Goal: Task Accomplishment & Management: Use online tool/utility

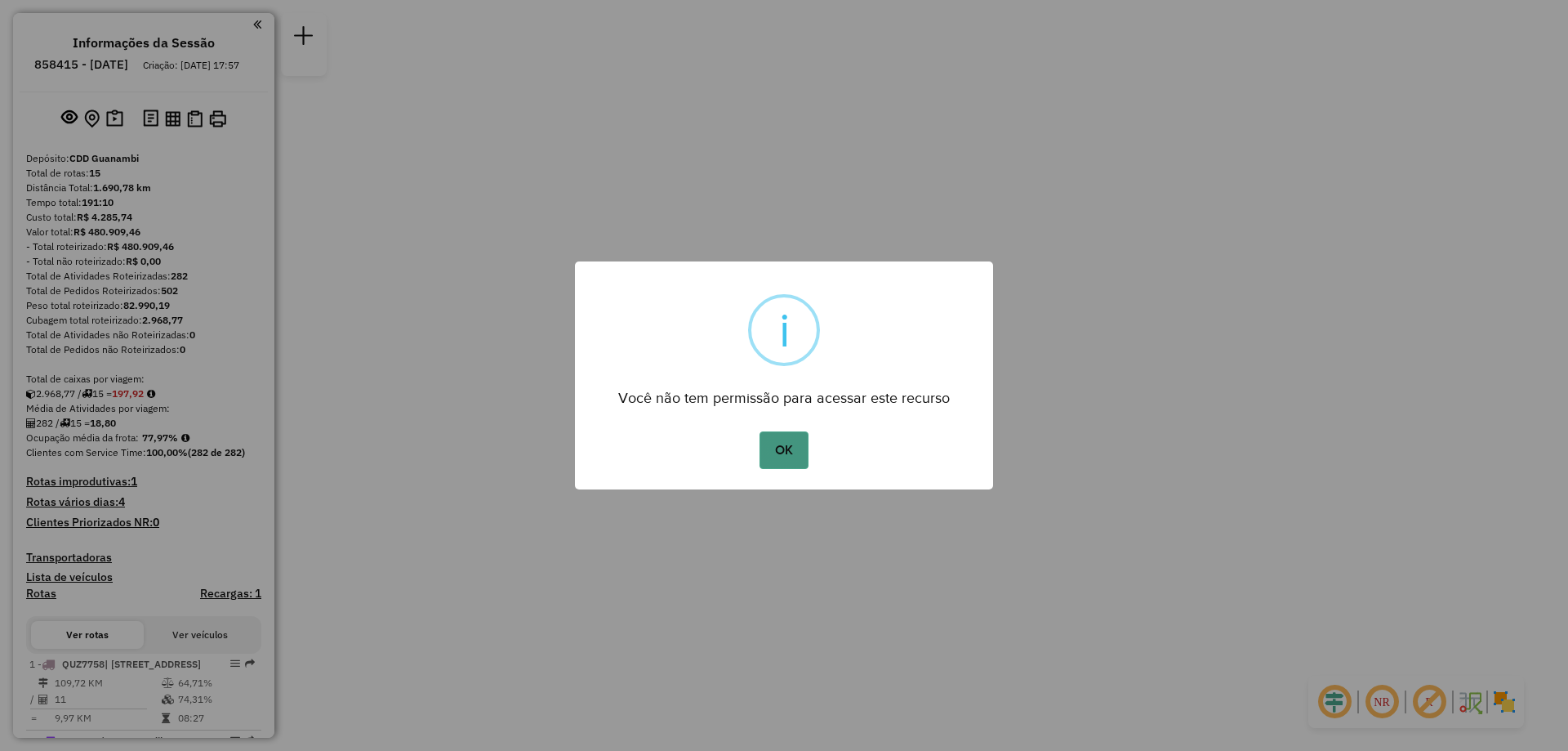
click at [776, 443] on button "OK" at bounding box center [783, 450] width 48 height 37
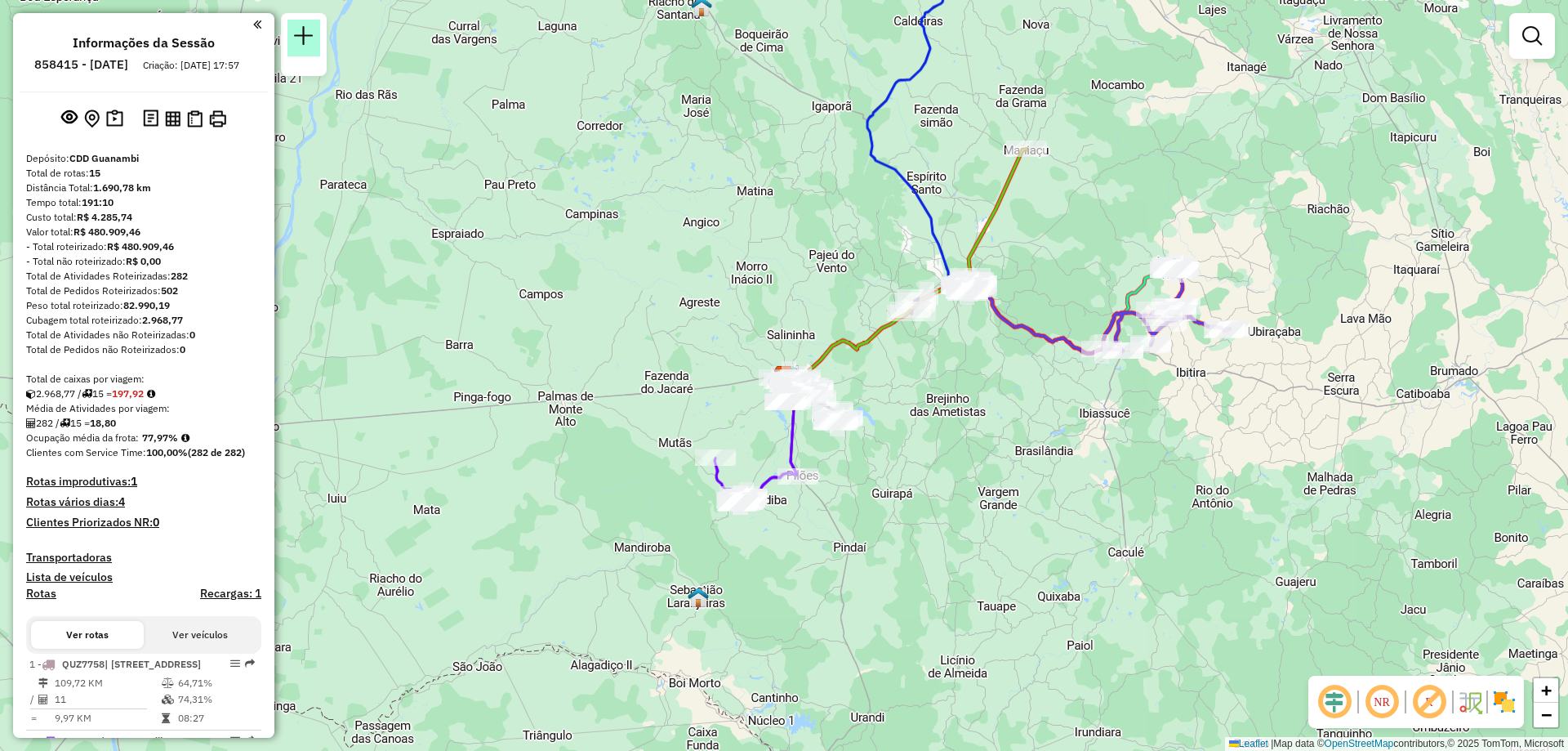
click at [311, 33] on em at bounding box center [304, 36] width 20 height 20
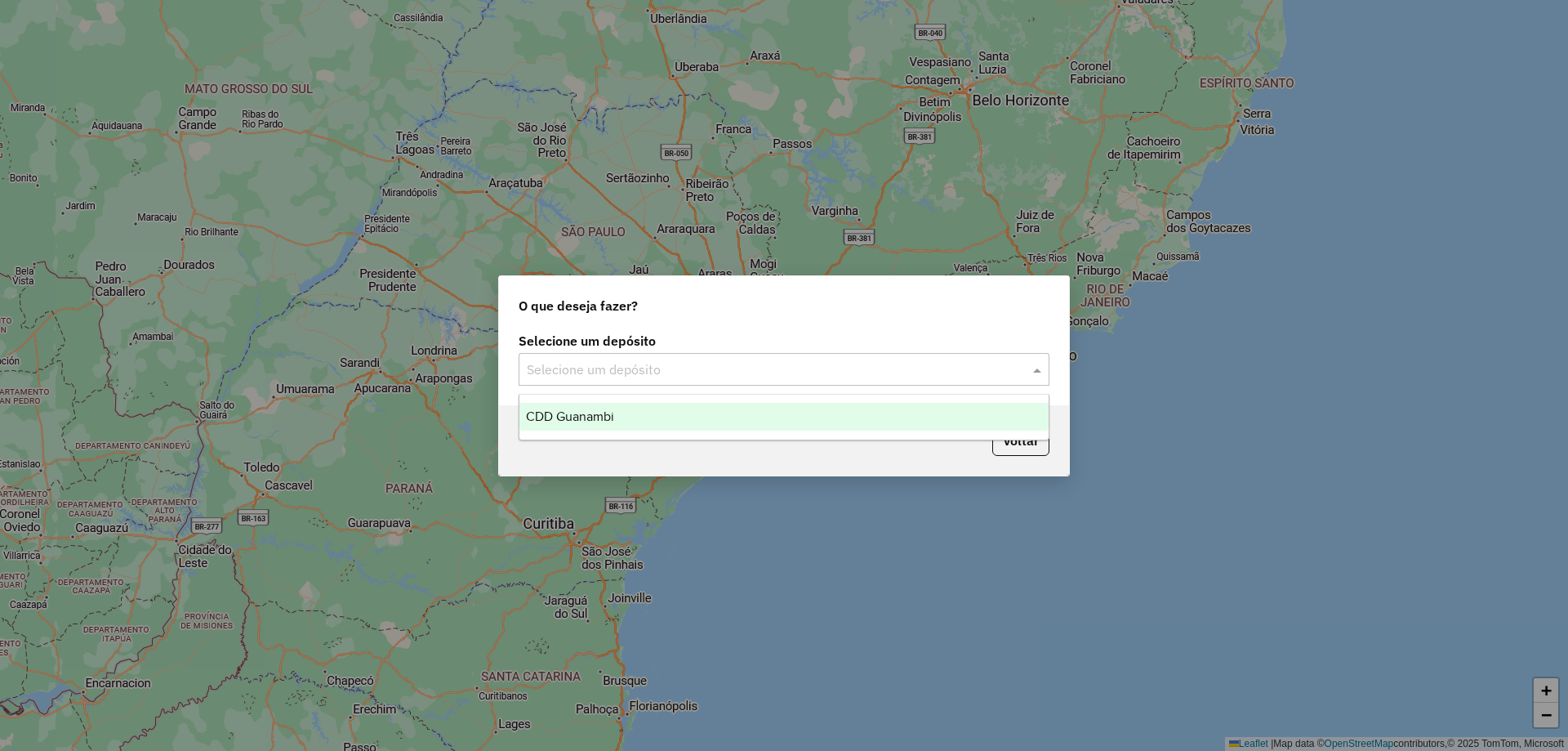
click at [798, 367] on input "text" at bounding box center [768, 370] width 482 height 20
click at [703, 414] on div "CDD Guanambi" at bounding box center [784, 417] width 529 height 28
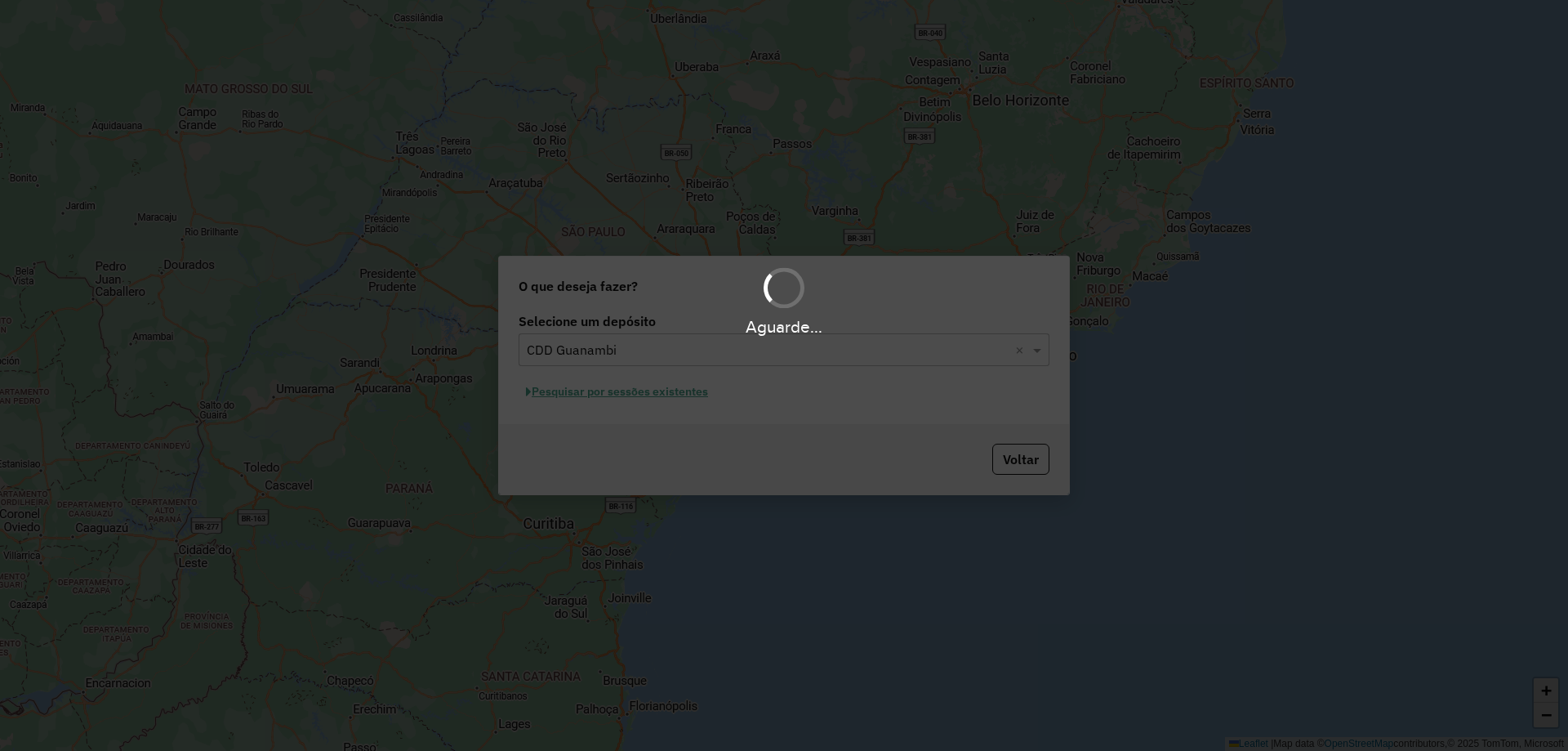
click at [670, 389] on hb-app "Aguarde... Pop-up bloqueado! Seu navegador bloqueou automáticamente a abertura …" at bounding box center [784, 375] width 1568 height 751
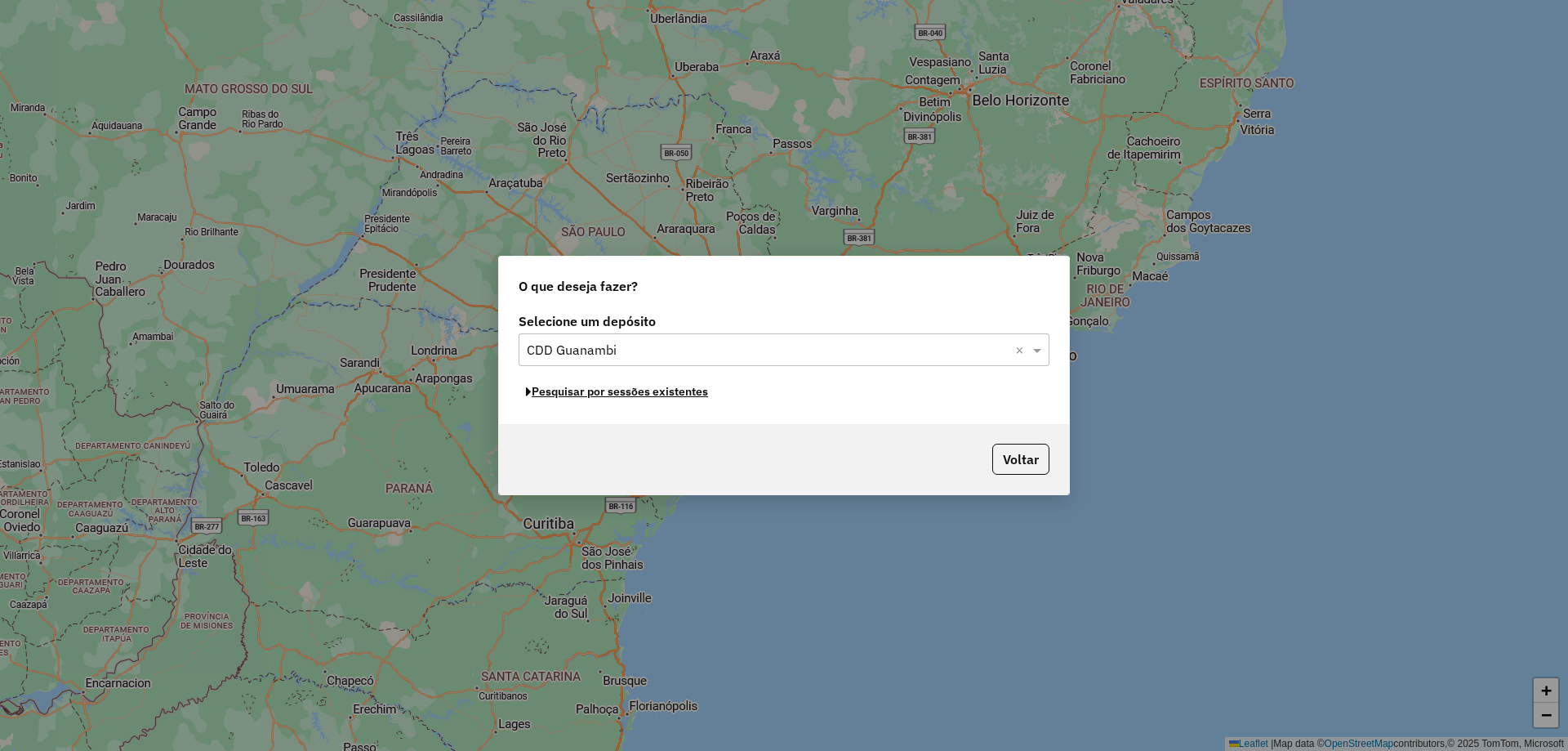
click at [670, 389] on button "Pesquisar por sessões existentes" at bounding box center [617, 392] width 197 height 25
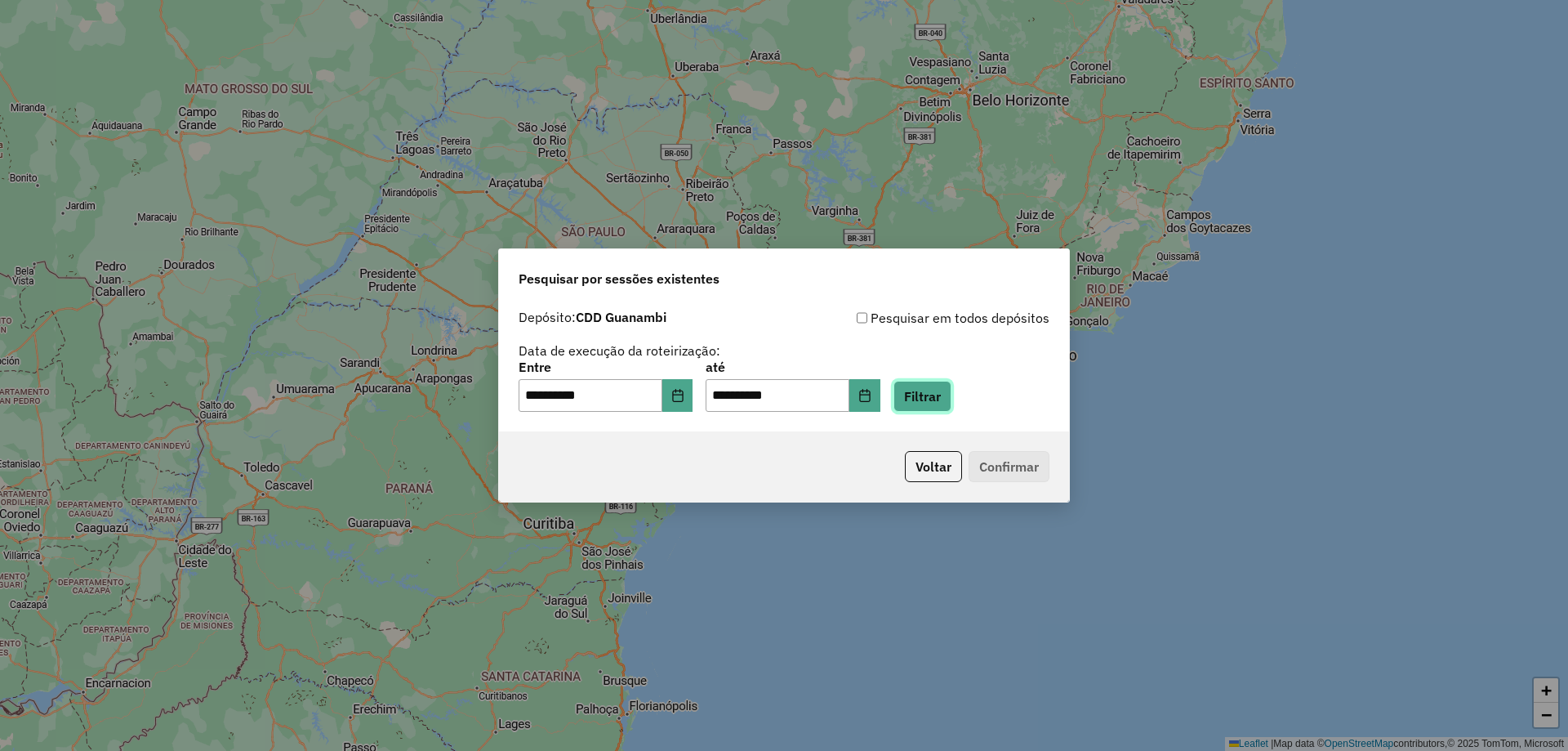
click at [952, 403] on button "Filtrar" at bounding box center [922, 396] width 58 height 31
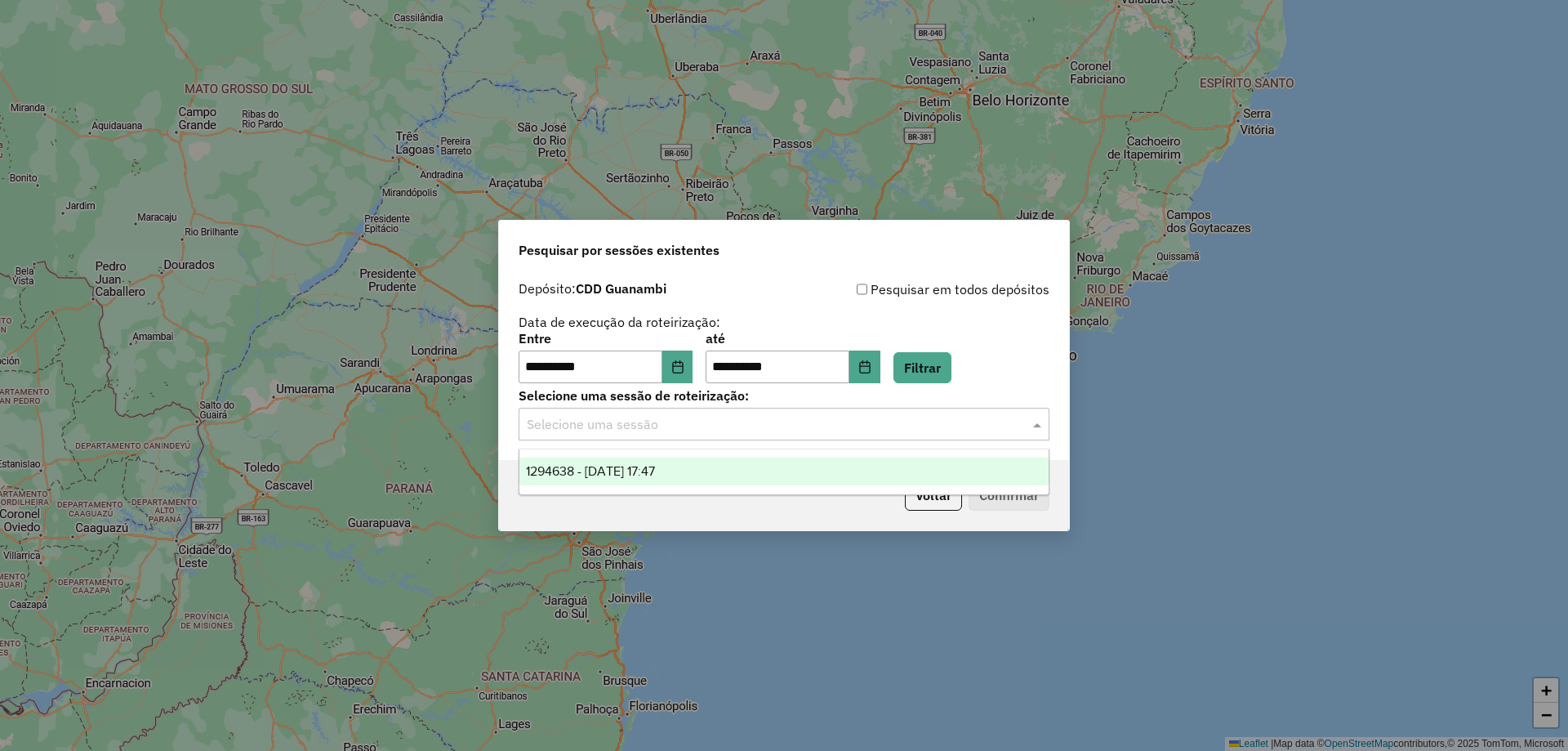
click at [814, 429] on input "text" at bounding box center [768, 424] width 482 height 20
click at [755, 466] on div "1294638 - 15/10/2025 17:47" at bounding box center [784, 471] width 529 height 28
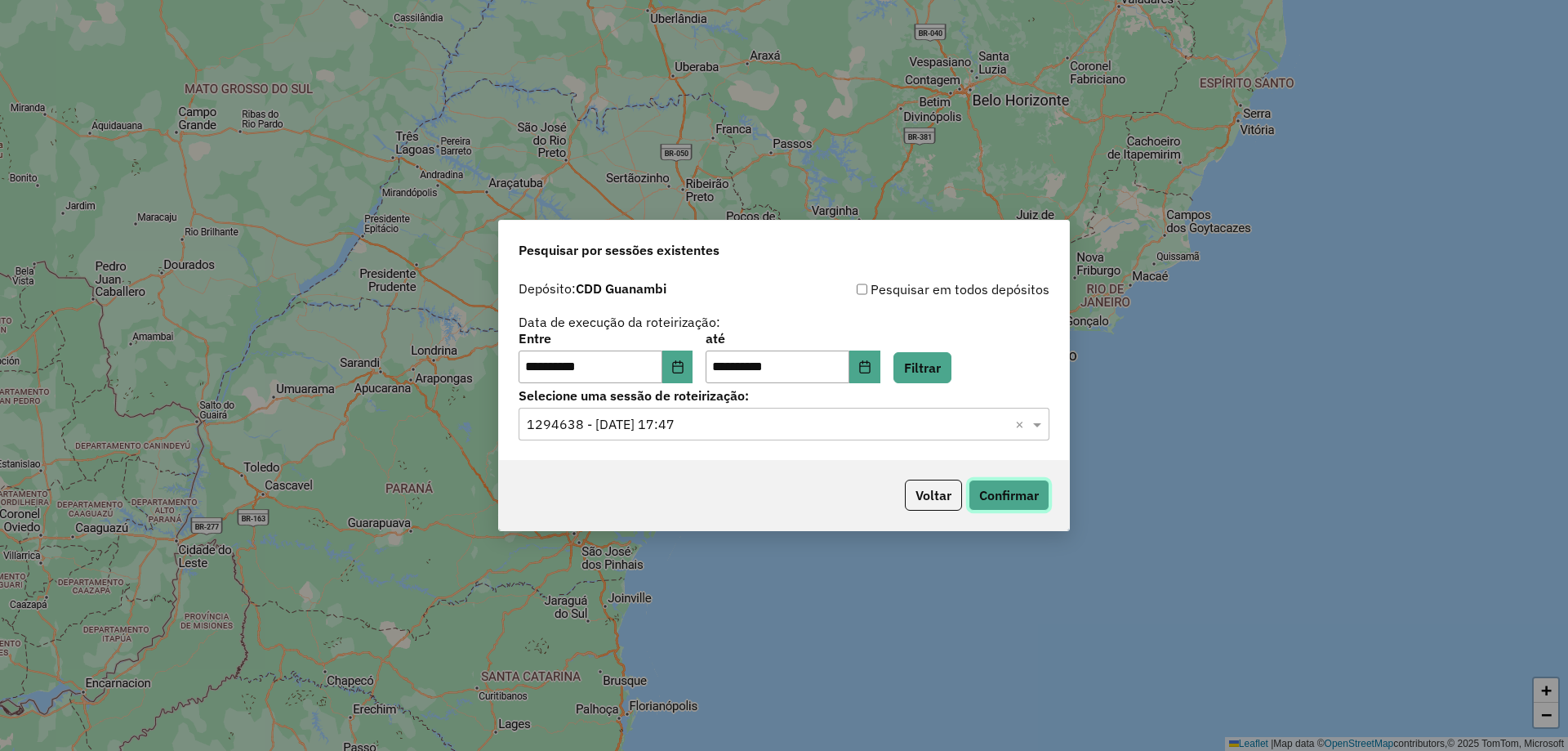
click at [1013, 498] on button "Confirmar" at bounding box center [1009, 495] width 81 height 31
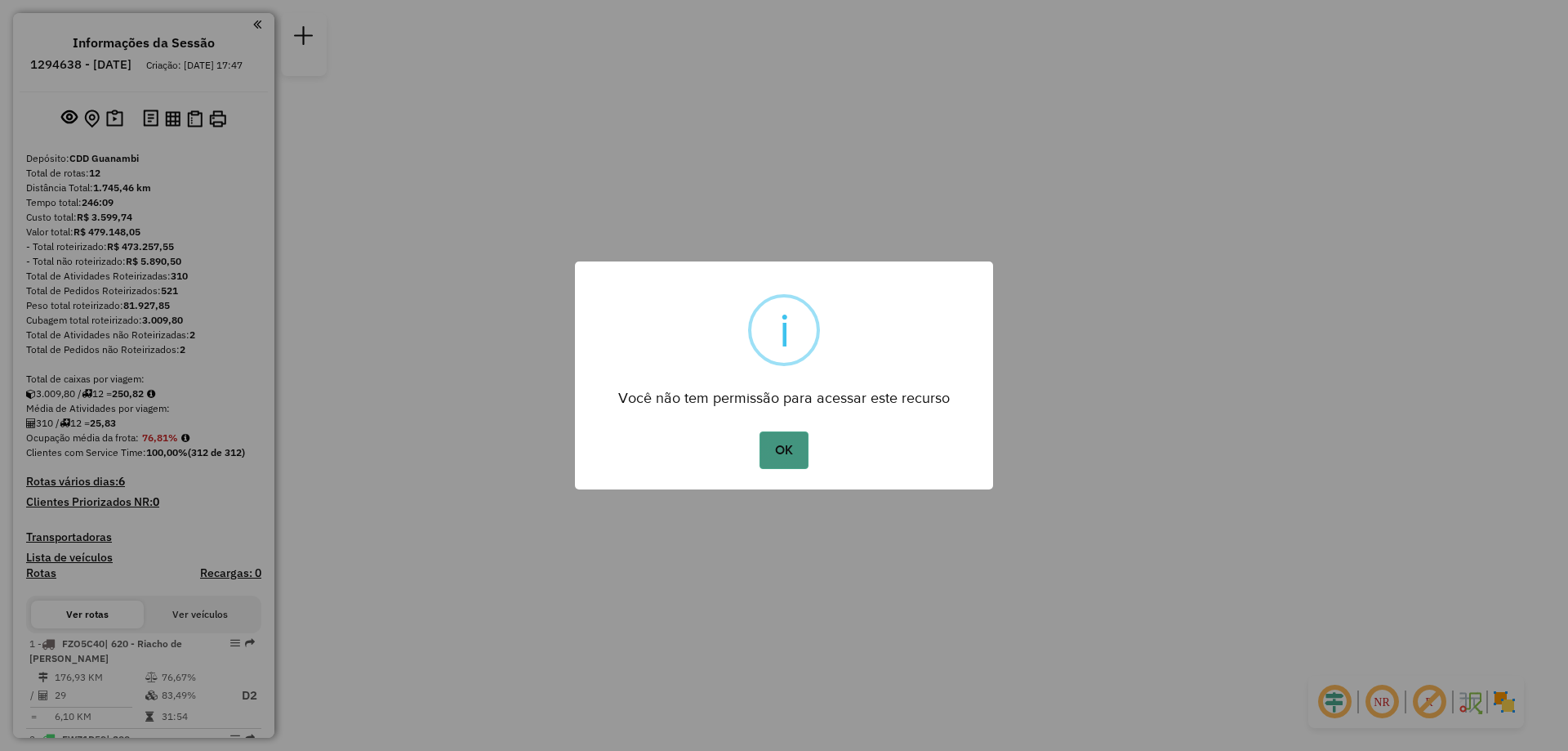
click at [787, 438] on button "OK" at bounding box center [783, 450] width 48 height 37
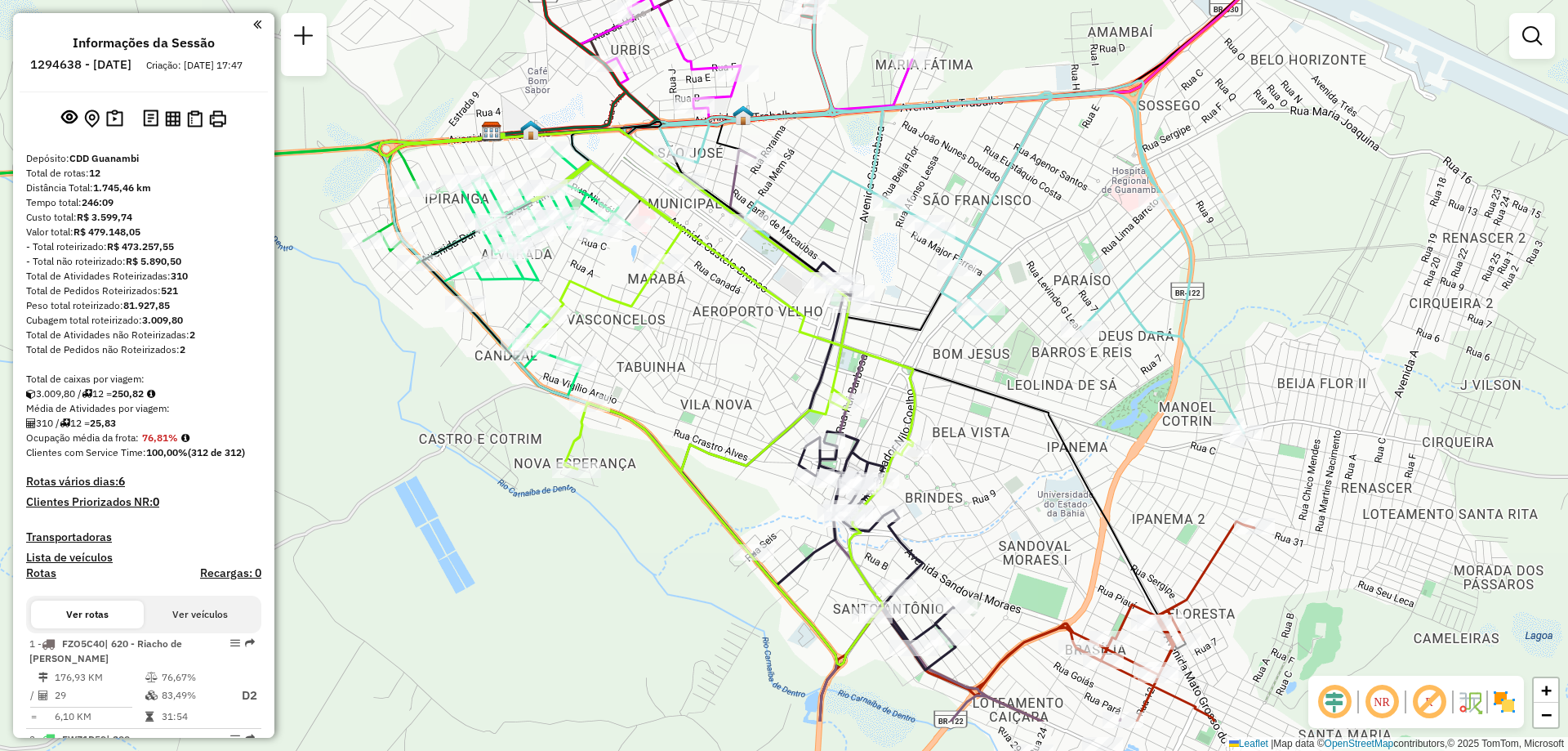
drag, startPoint x: 1004, startPoint y: 472, endPoint x: 1009, endPoint y: 286, distance: 186.1
click at [1009, 288] on div "Janela de atendimento Grade de atendimento Capacidade Transportadoras Veículos …" at bounding box center [784, 375] width 1568 height 751
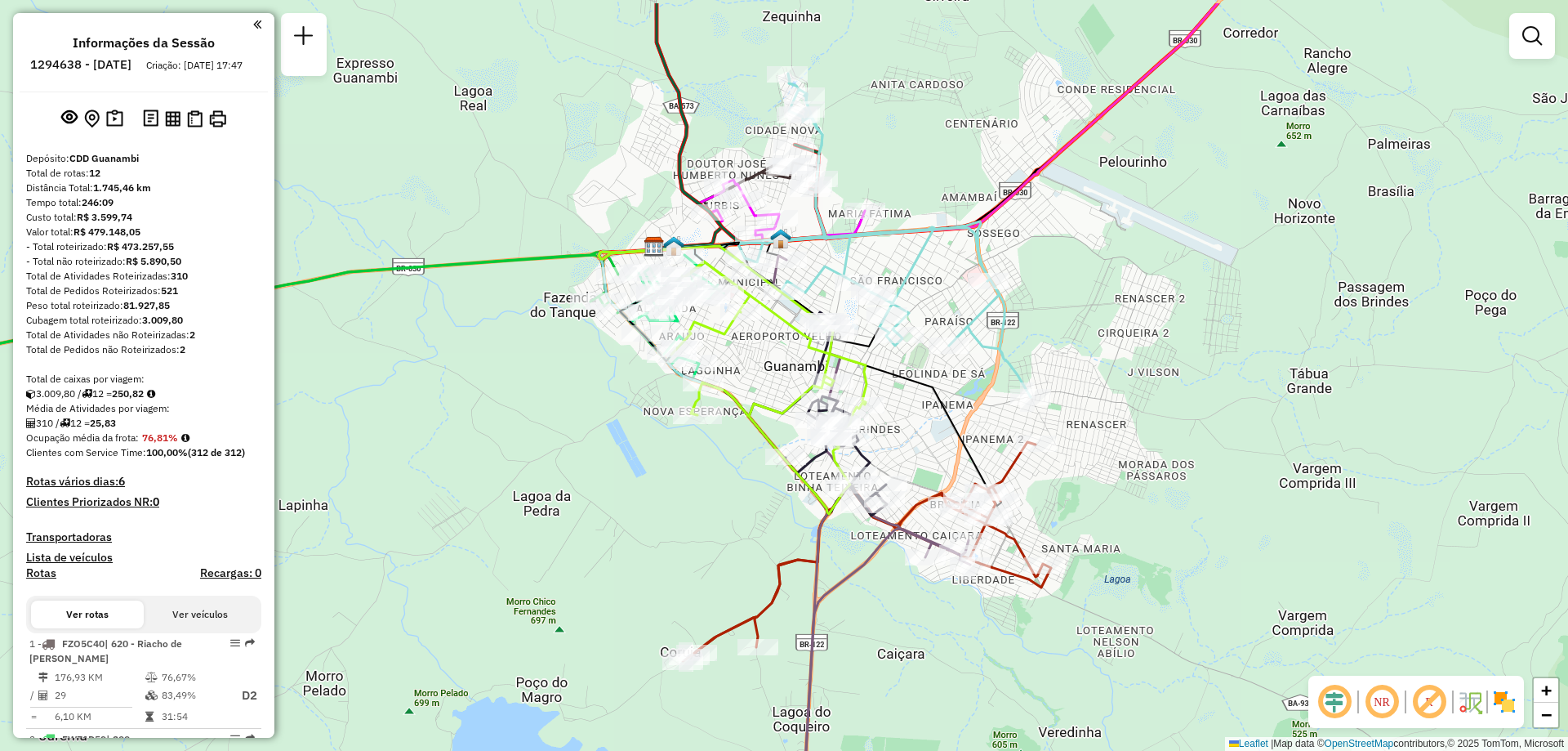
drag, startPoint x: 1201, startPoint y: 276, endPoint x: 1106, endPoint y: 342, distance: 115.7
click at [1106, 342] on div "Janela de atendimento Grade de atendimento Capacidade Transportadoras Veículos …" at bounding box center [784, 375] width 1568 height 751
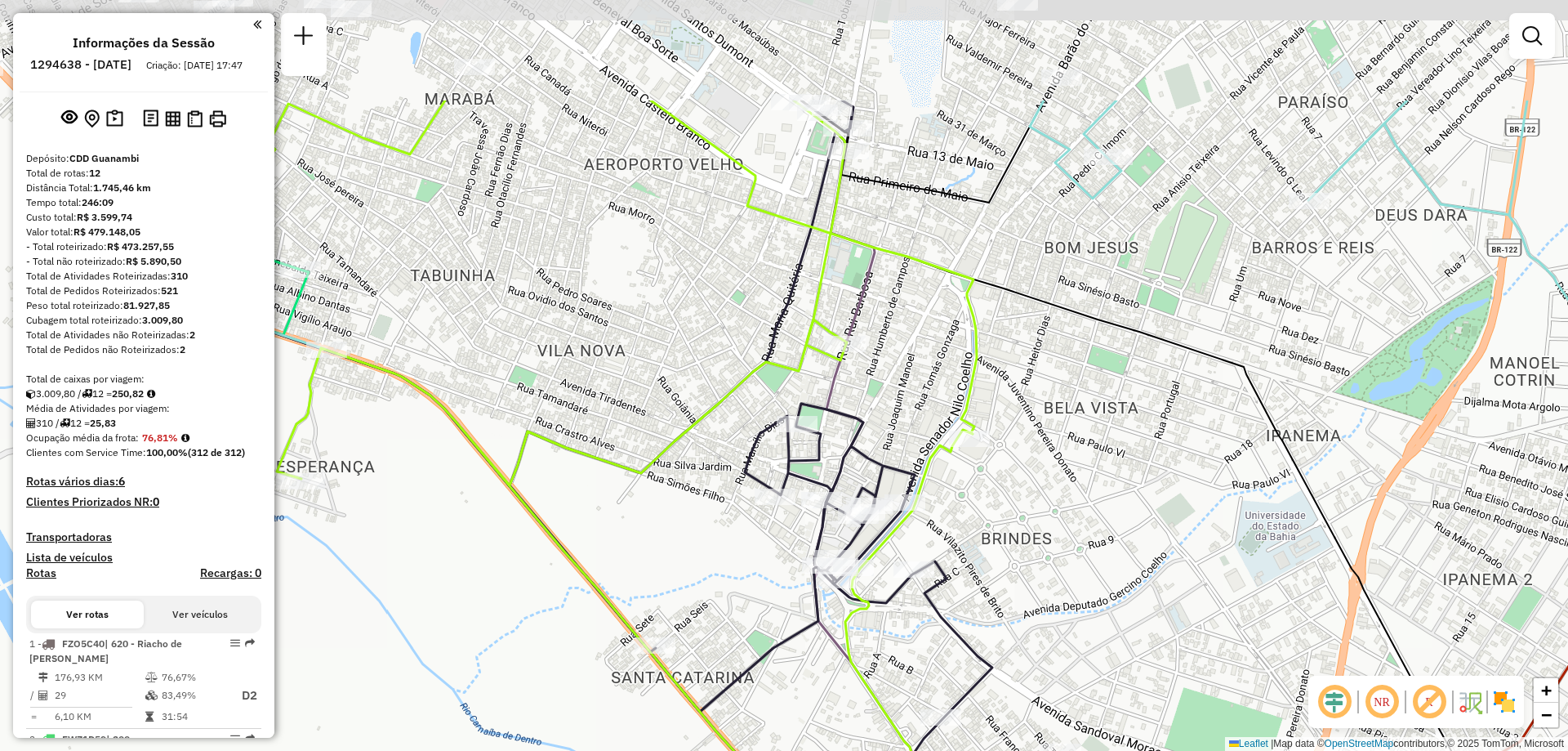
drag, startPoint x: 1000, startPoint y: 352, endPoint x: 1029, endPoint y: 531, distance: 181.3
click at [1029, 531] on div "Janela de atendimento Grade de atendimento Capacidade Transportadoras Veículos …" at bounding box center [784, 375] width 1568 height 751
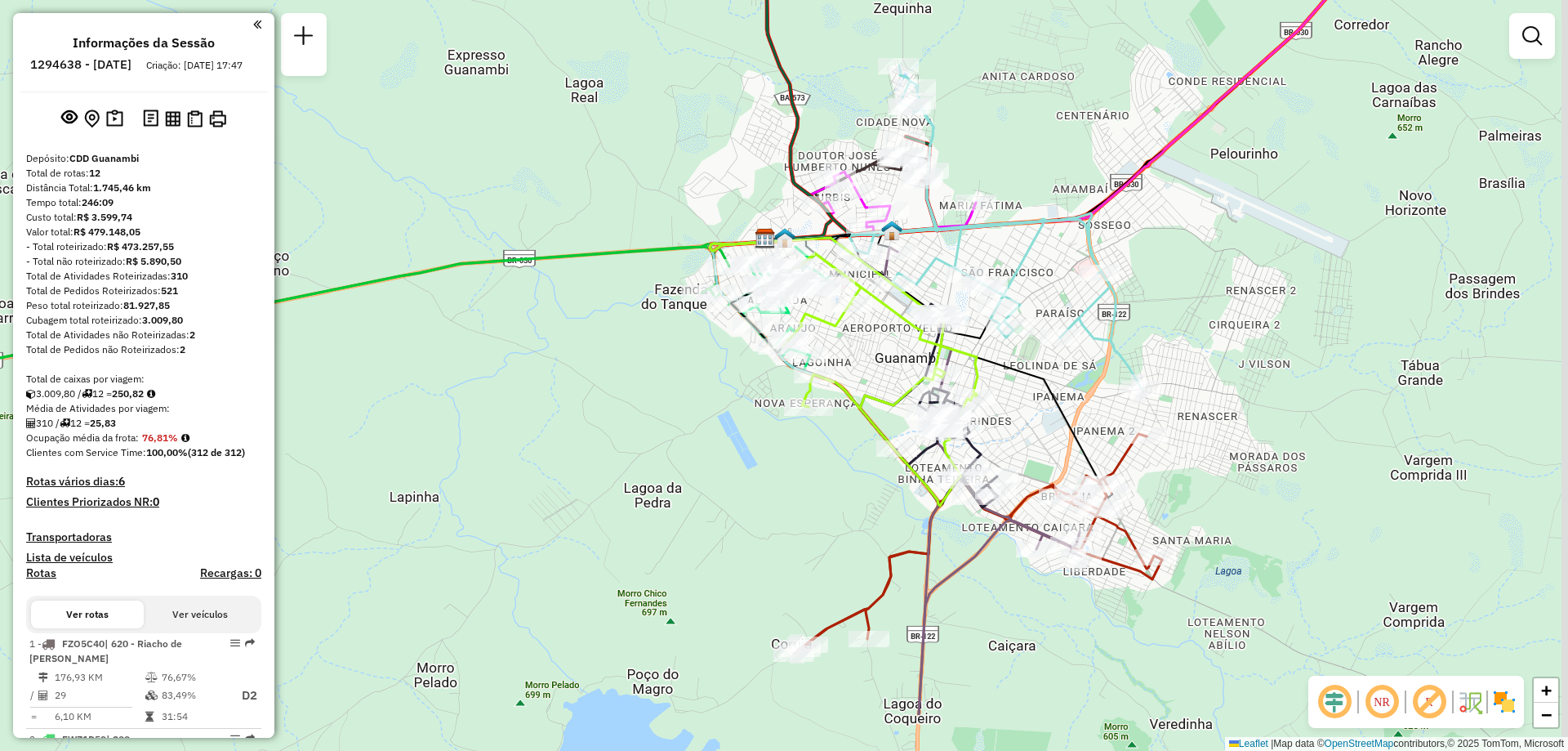
drag, startPoint x: 1055, startPoint y: 525, endPoint x: 1024, endPoint y: 404, distance: 124.9
click at [1024, 404] on div "Janela de atendimento Grade de atendimento Capacidade Transportadoras Veículos …" at bounding box center [784, 375] width 1568 height 751
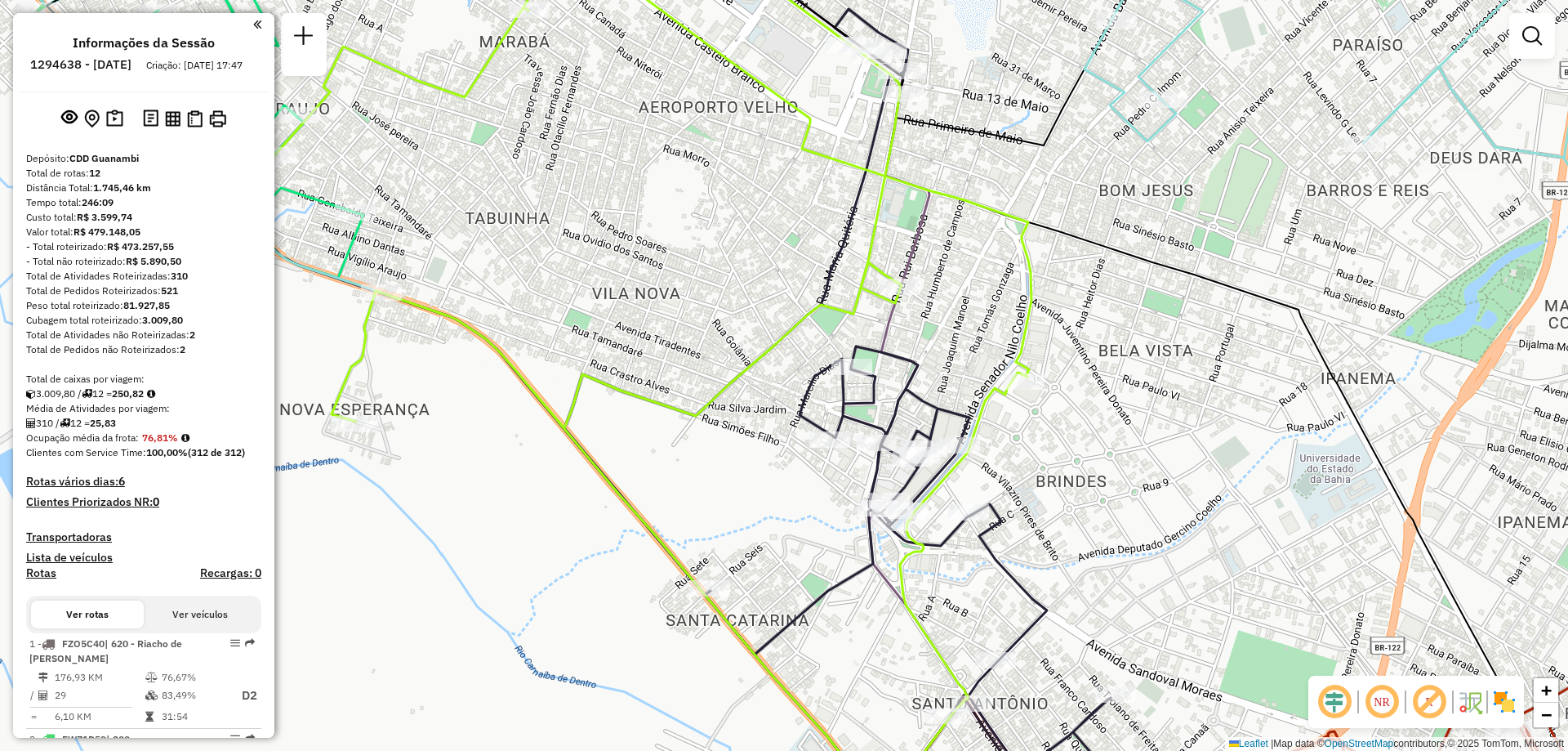
drag, startPoint x: 1033, startPoint y: 356, endPoint x: 1056, endPoint y: 427, distance: 74.6
click at [1056, 427] on div "Janela de atendimento Grade de atendimento Capacidade Transportadoras Veículos …" at bounding box center [784, 375] width 1568 height 751
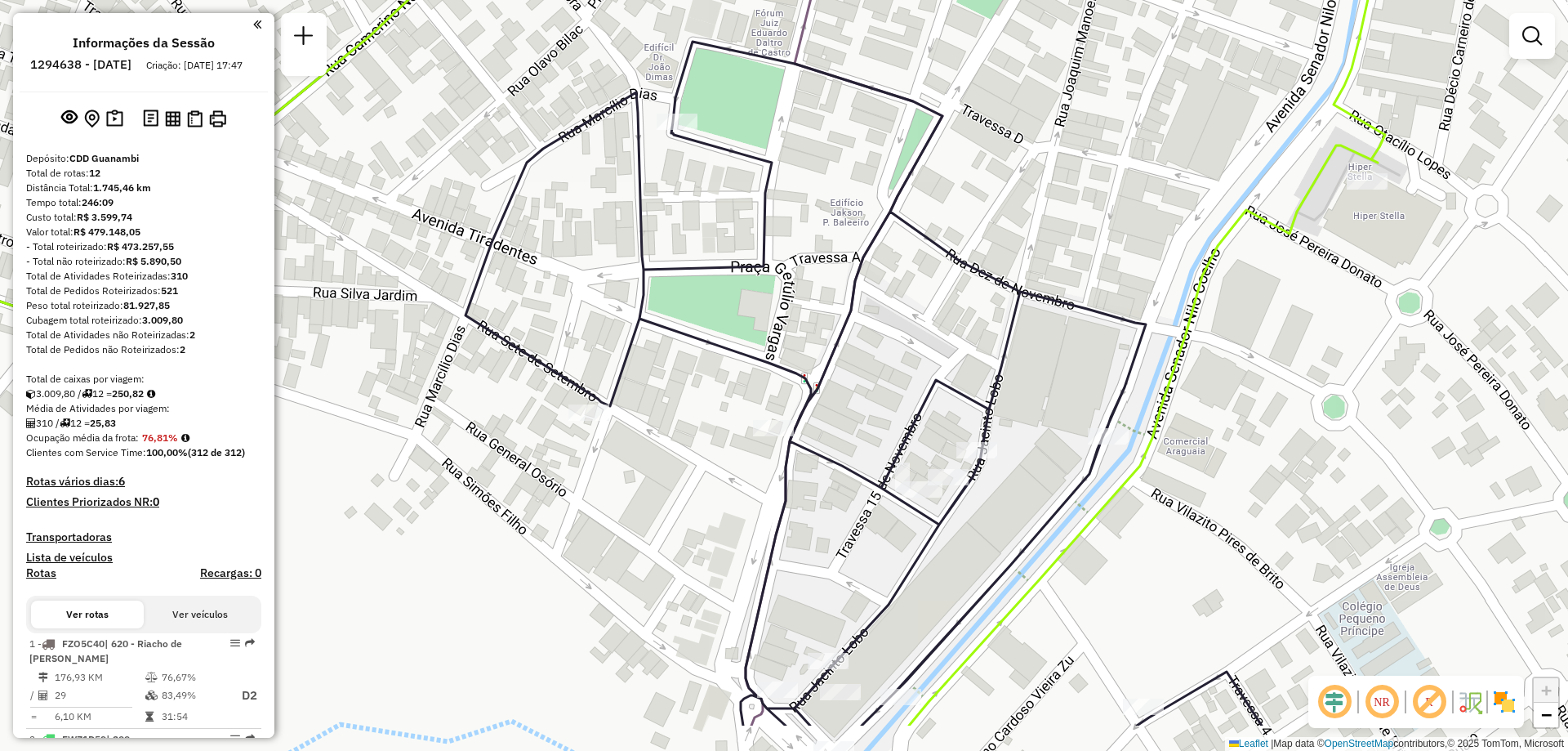
drag, startPoint x: 910, startPoint y: 442, endPoint x: 987, endPoint y: 328, distance: 137.6
click at [987, 328] on div "Janela de atendimento Grade de atendimento Capacidade Transportadoras Veículos …" at bounding box center [784, 375] width 1568 height 751
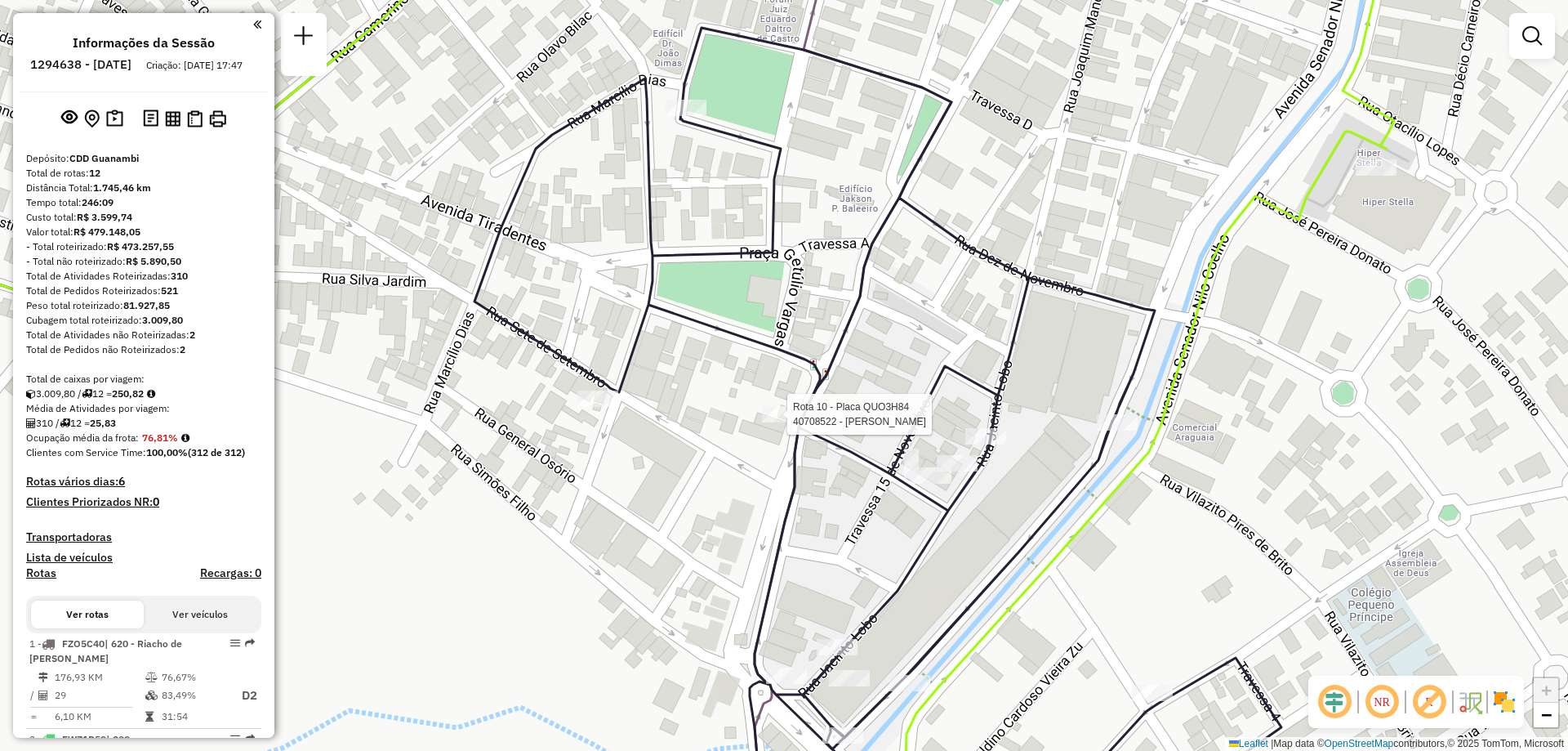
select select "**********"
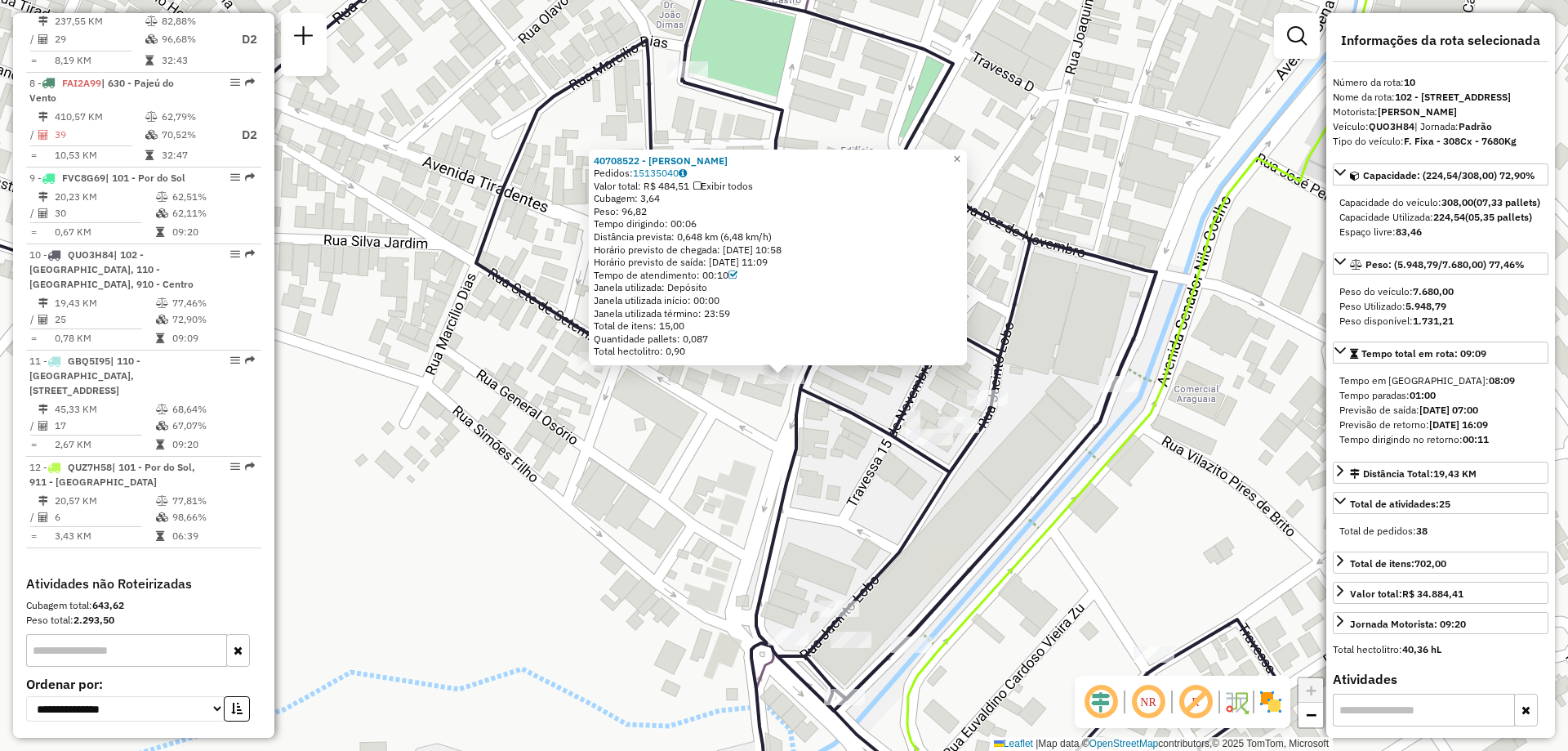
scroll to position [1315, 0]
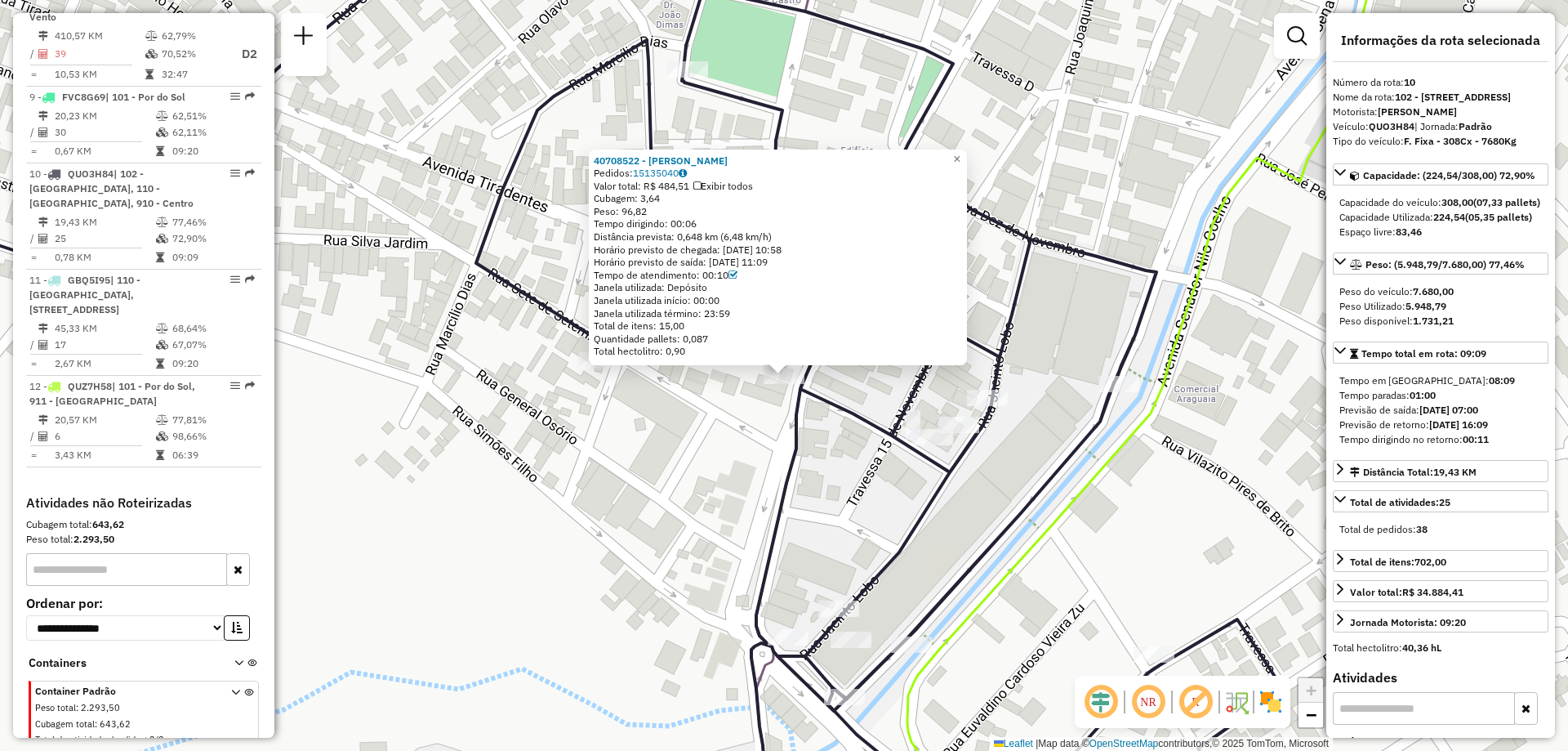
click at [1165, 455] on div "40708522 - [PERSON_NAME] Pedidos: 15135040 Valor total: R$ 484,51 Exibir todos …" at bounding box center [784, 375] width 1568 height 751
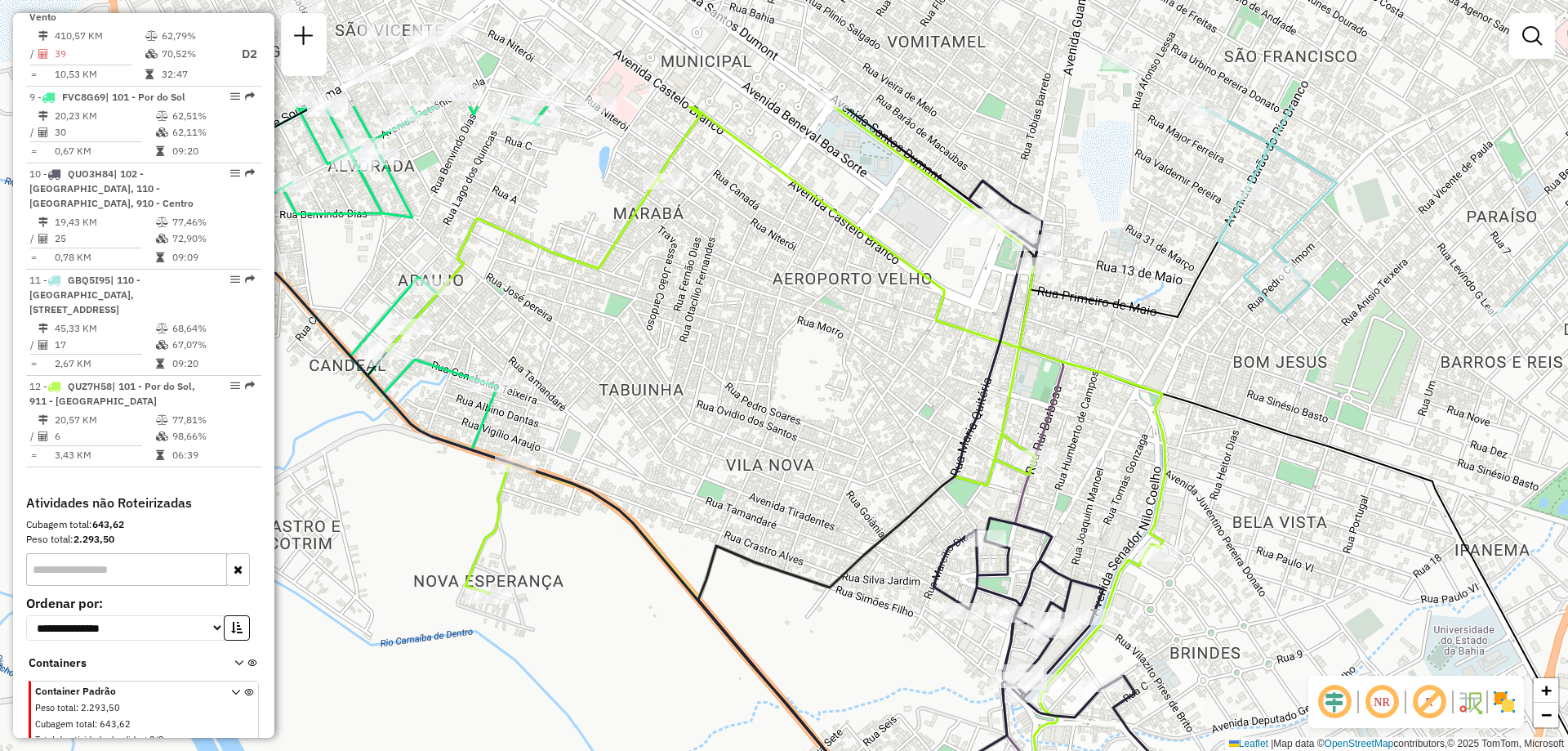
drag, startPoint x: 1126, startPoint y: 307, endPoint x: 1071, endPoint y: 489, distance: 190.1
click at [1071, 489] on div "Janela de atendimento Grade de atendimento Capacidade Transportadoras Veículos …" at bounding box center [784, 375] width 1568 height 751
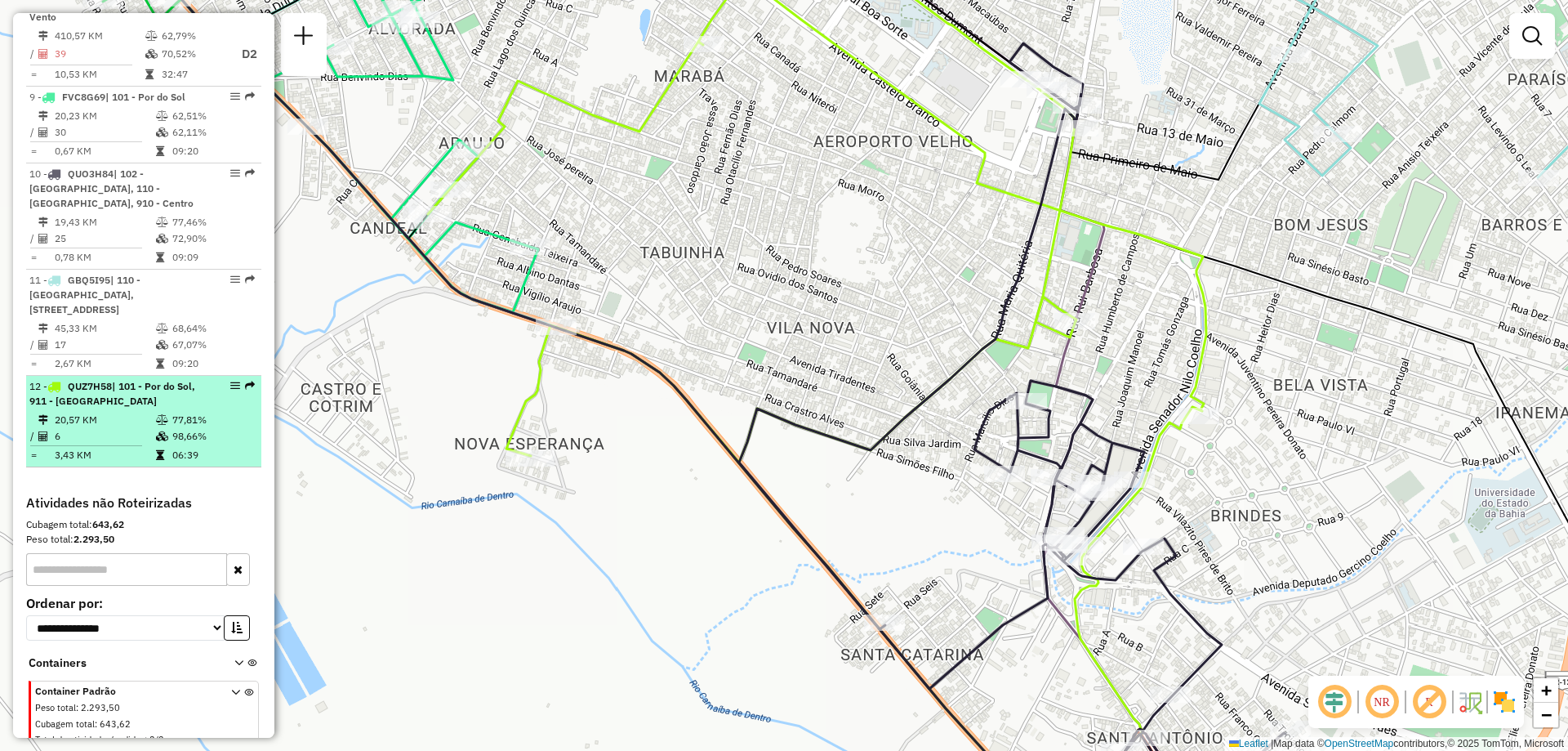
scroll to position [1070, 0]
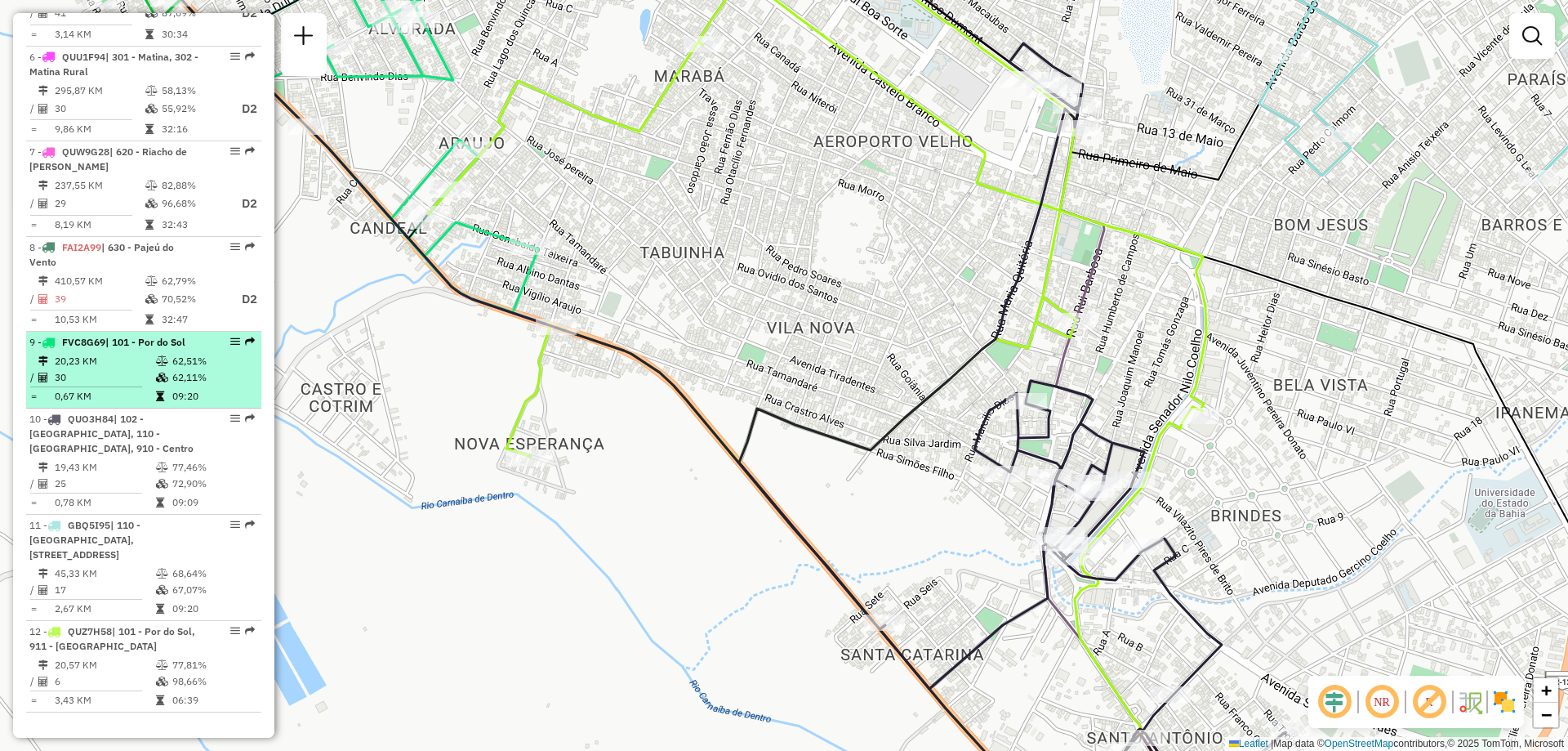
click at [141, 369] on td "30" at bounding box center [104, 377] width 101 height 16
select select "**********"
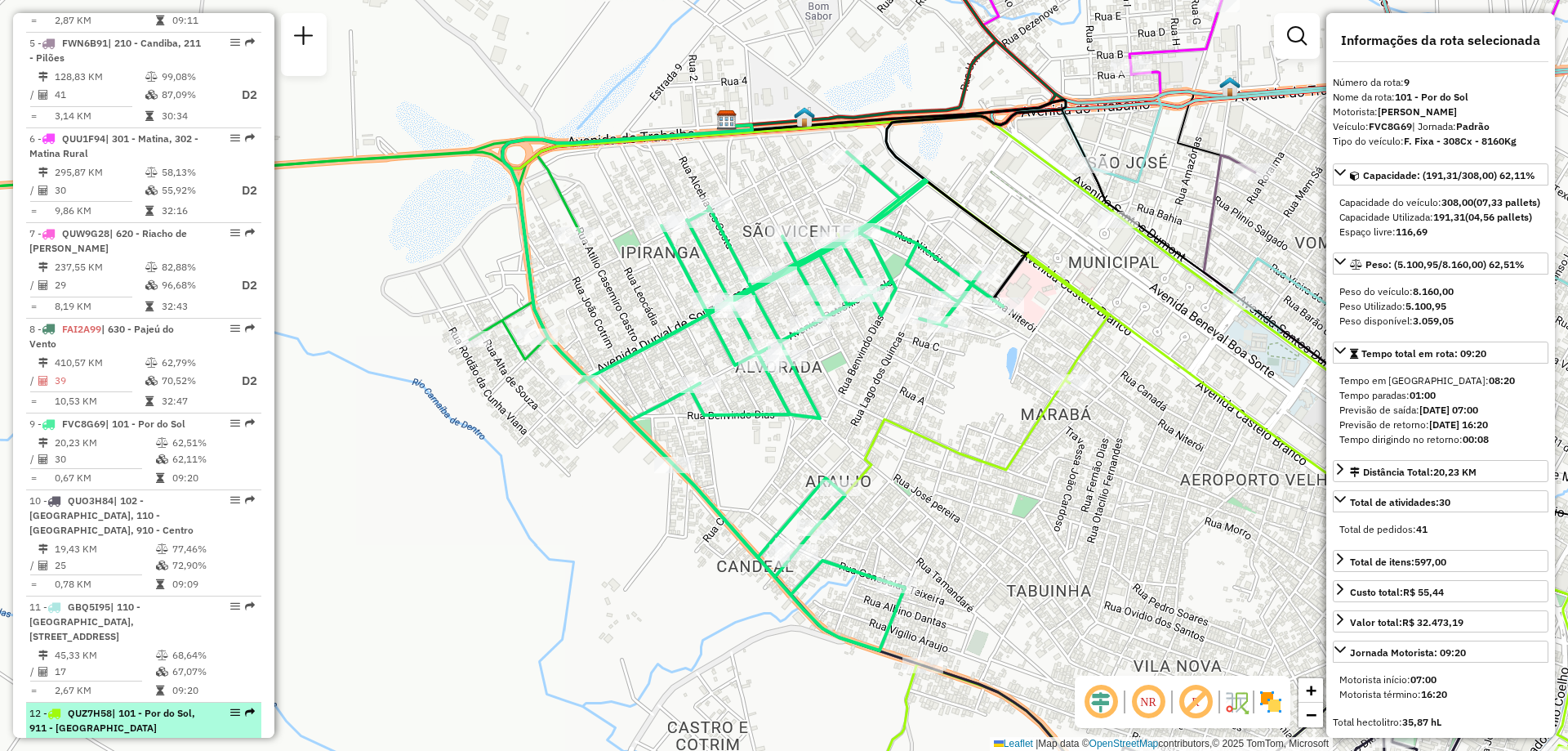
scroll to position [825, 0]
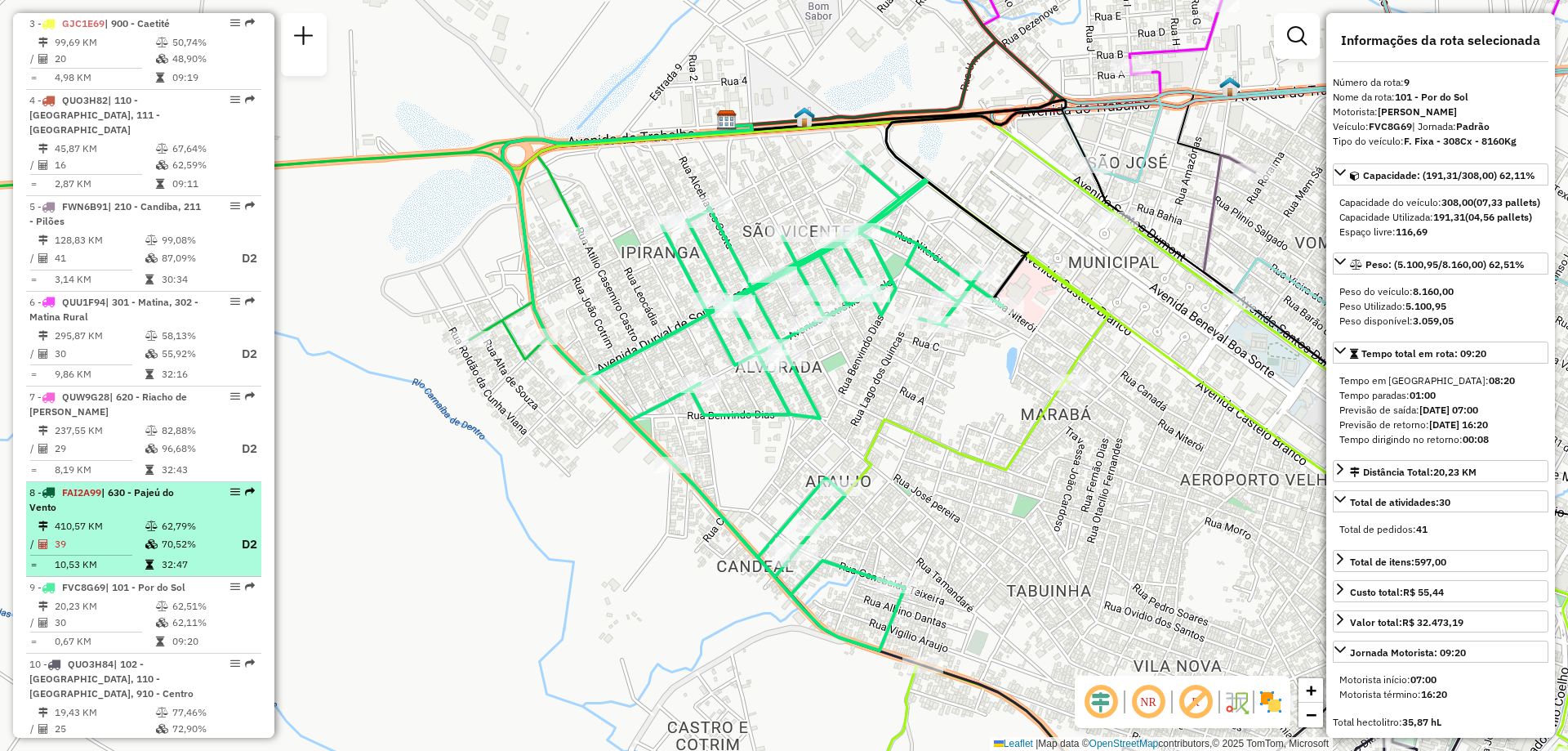
click at [164, 535] on td "70,52%" at bounding box center [193, 545] width 65 height 20
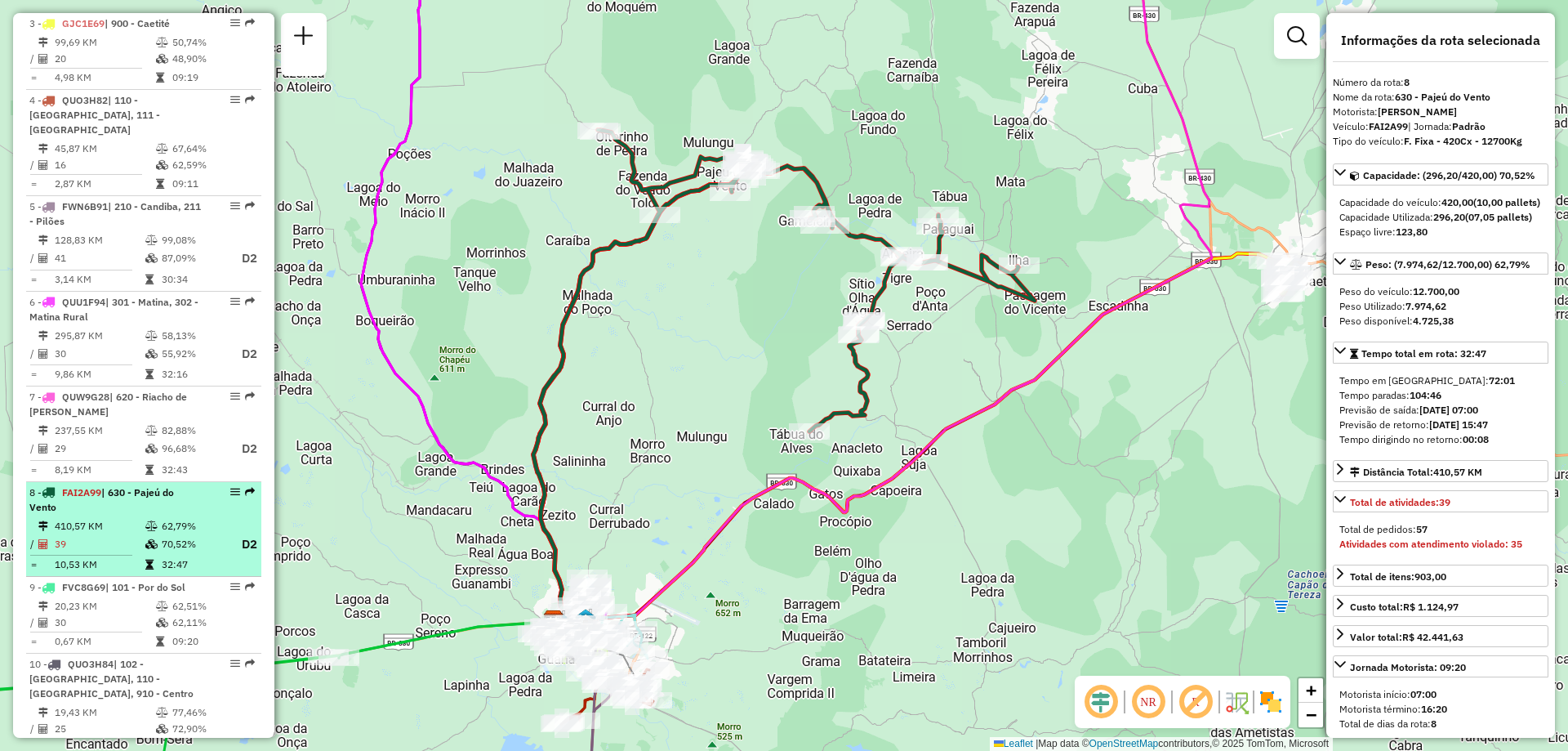
scroll to position [498, 0]
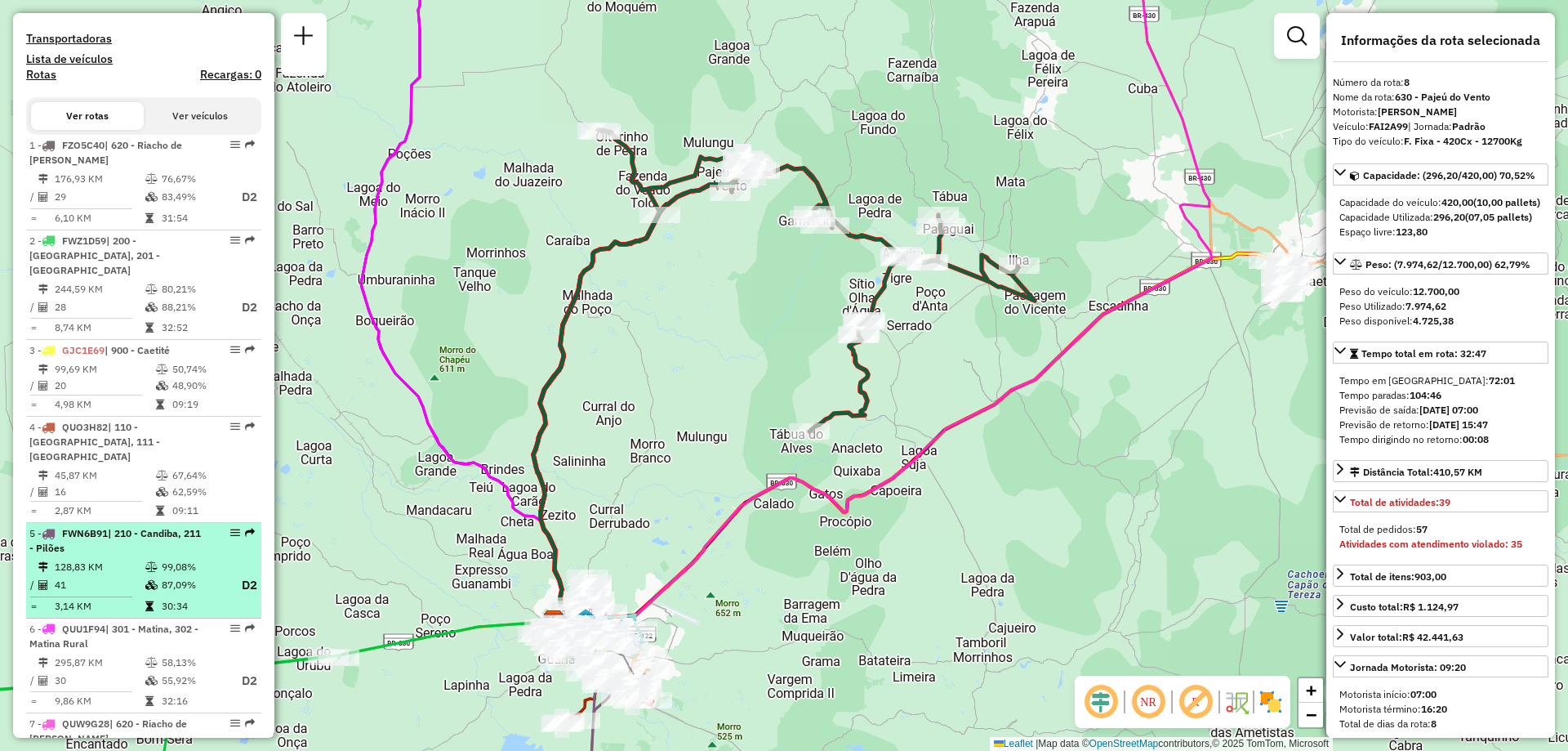
click at [141, 575] on td "41" at bounding box center [99, 586] width 91 height 20
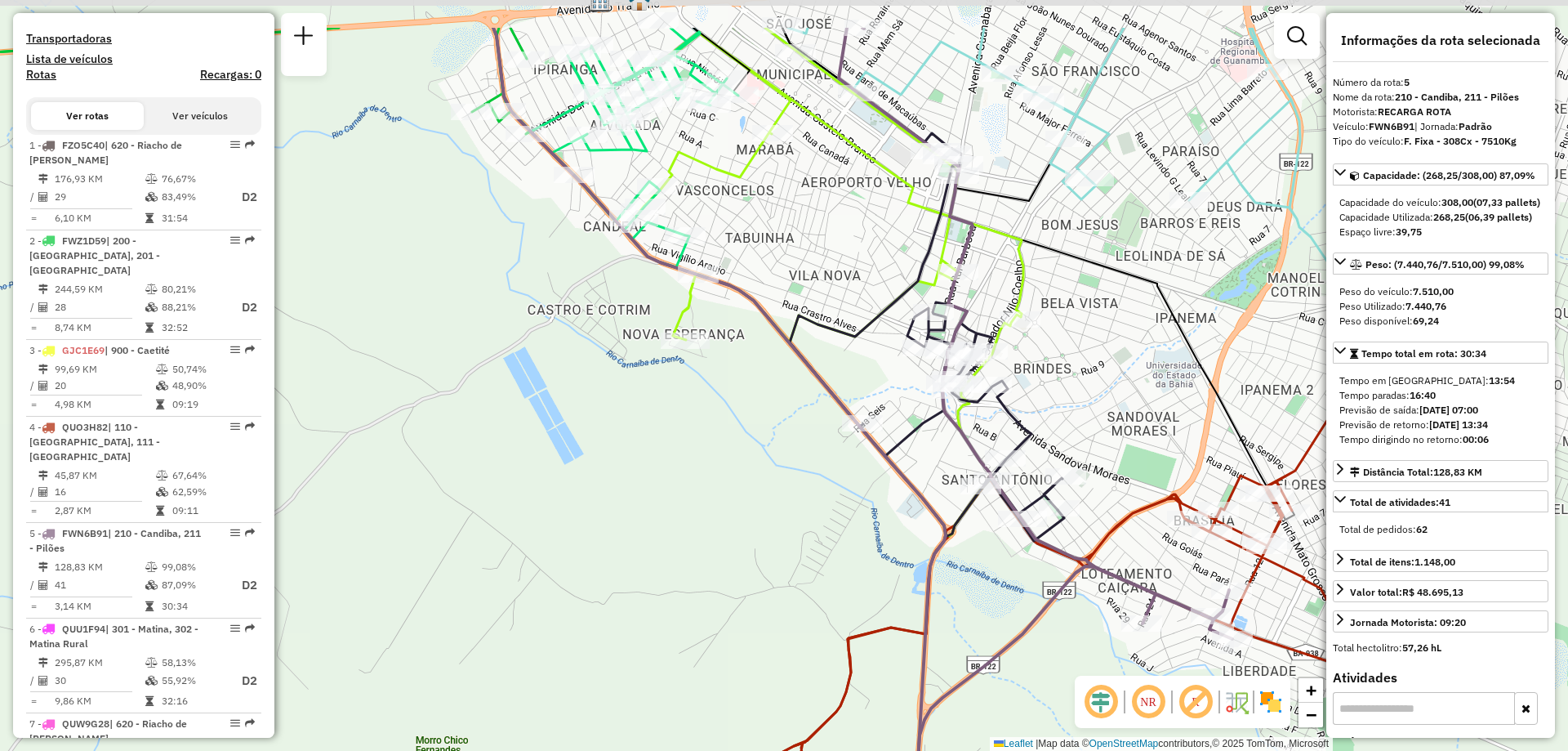
drag, startPoint x: 1097, startPoint y: 216, endPoint x: 1101, endPoint y: 277, distance: 61.1
click at [1101, 277] on div "Janela de atendimento Grade de atendimento Capacidade Transportadoras Veículos …" at bounding box center [784, 375] width 1568 height 751
